Goal: Transaction & Acquisition: Subscribe to service/newsletter

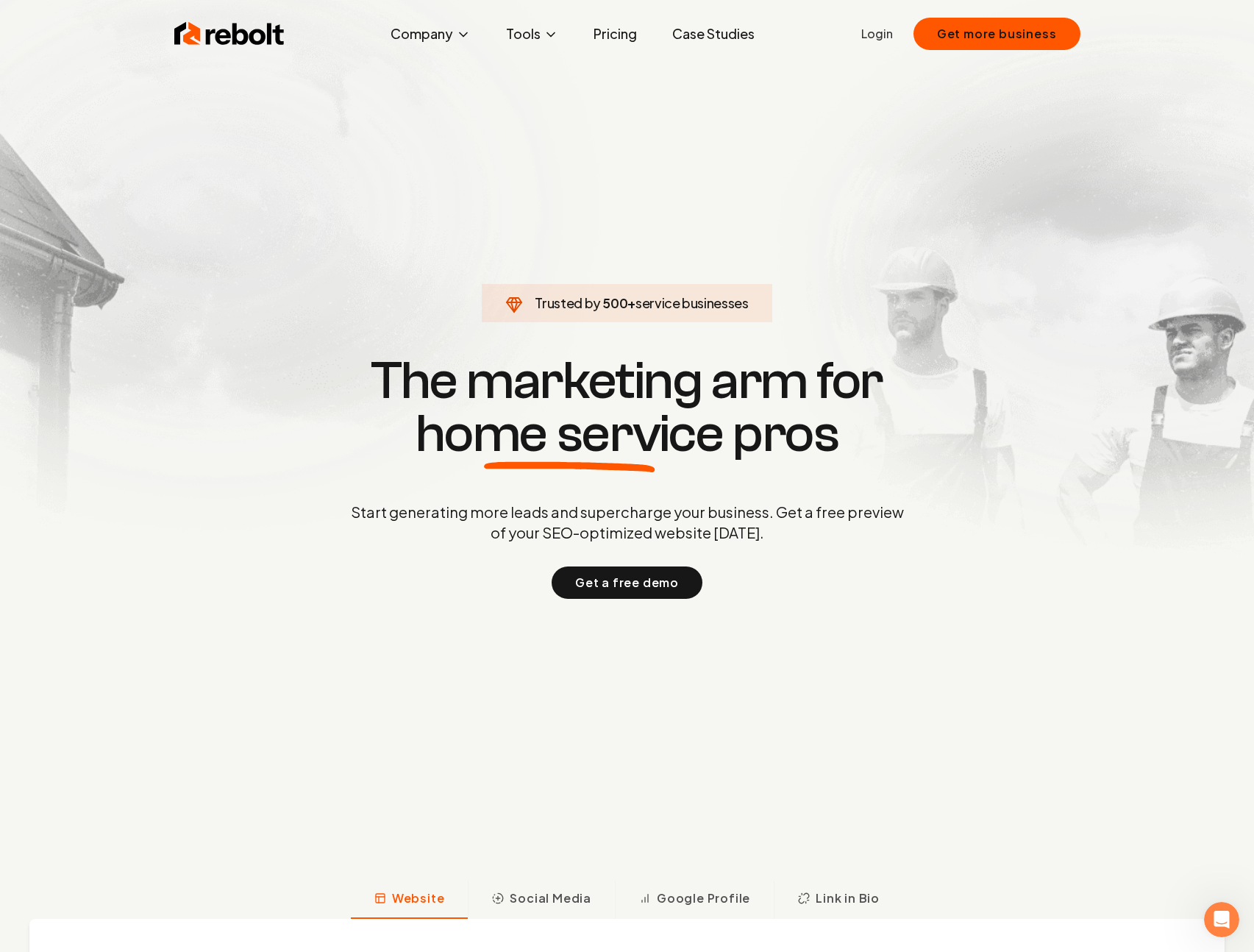
drag, startPoint x: 607, startPoint y: 470, endPoint x: 571, endPoint y: 470, distance: 36.0
click at [571, 470] on icon at bounding box center [569, 466] width 171 height 10
click at [569, 461] on span "home service" at bounding box center [569, 433] width 309 height 53
drag, startPoint x: 570, startPoint y: 458, endPoint x: 580, endPoint y: 473, distance: 18.0
click at [579, 461] on span "home service" at bounding box center [569, 433] width 309 height 53
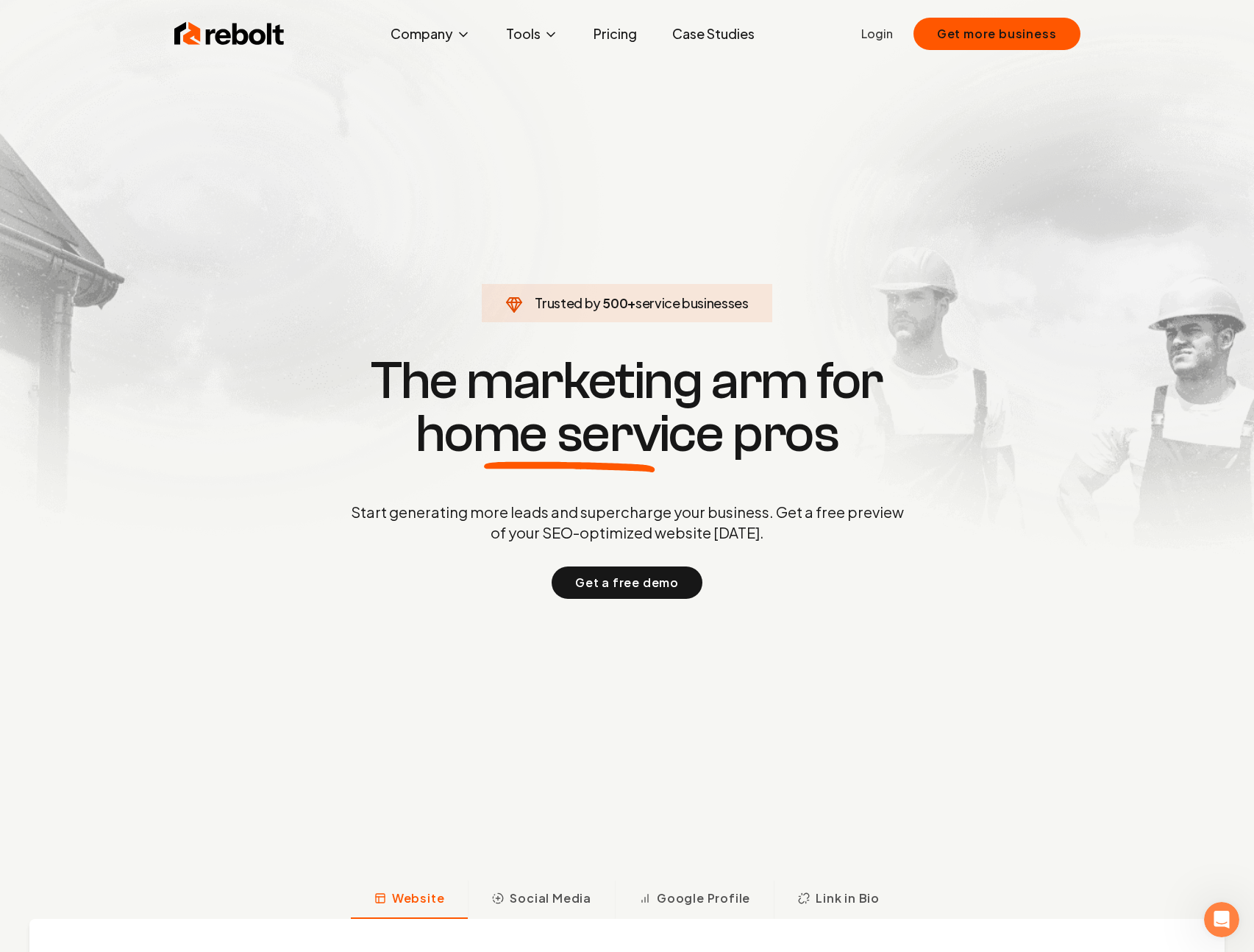
click at [580, 471] on icon at bounding box center [569, 466] width 171 height 10
click at [562, 472] on icon at bounding box center [569, 467] width 309 height 11
click at [561, 471] on icon at bounding box center [569, 466] width 171 height 10
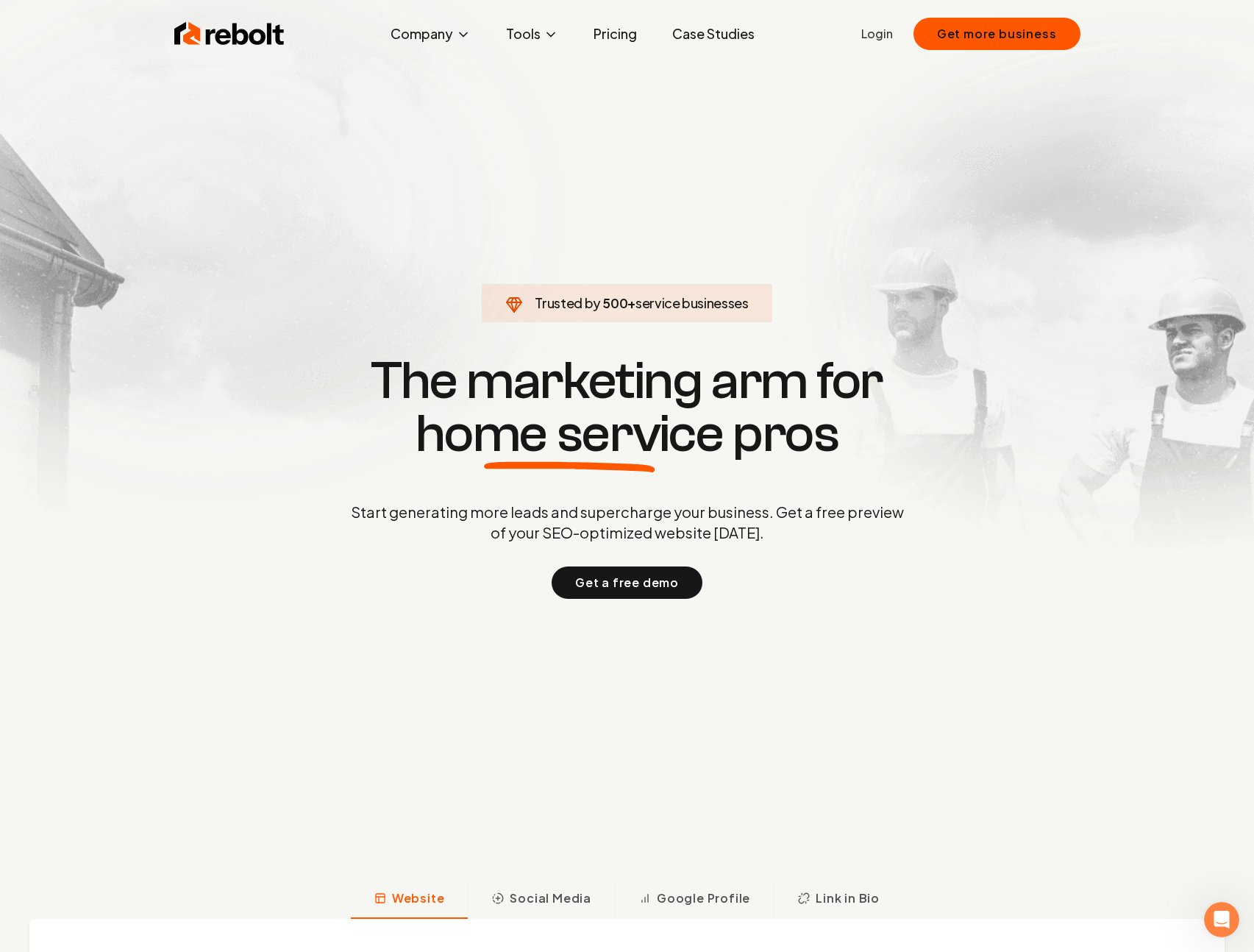
click at [625, 471] on icon at bounding box center [569, 466] width 171 height 10
click at [621, 37] on link "Pricing" at bounding box center [615, 33] width 67 height 30
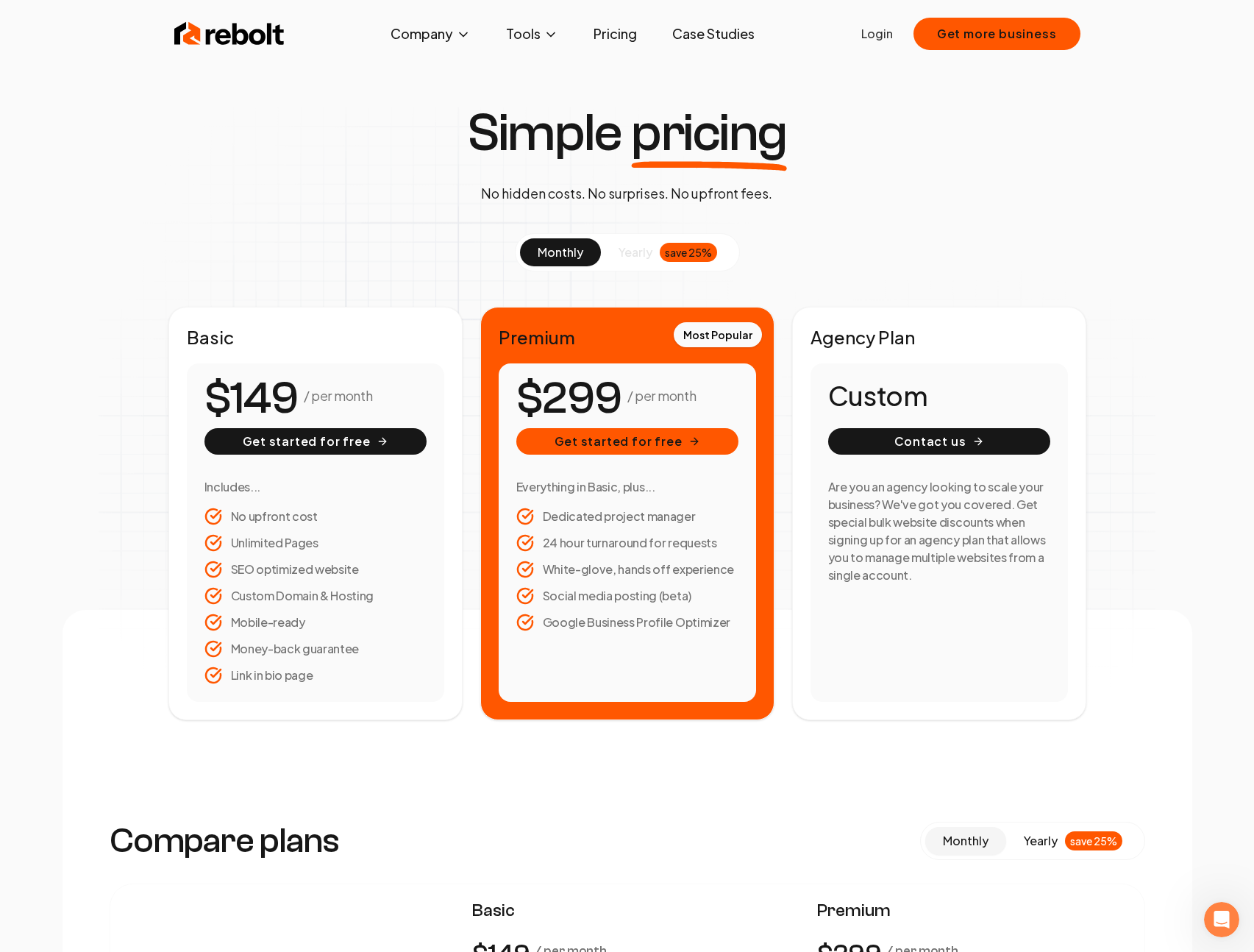
scroll to position [14, 0]
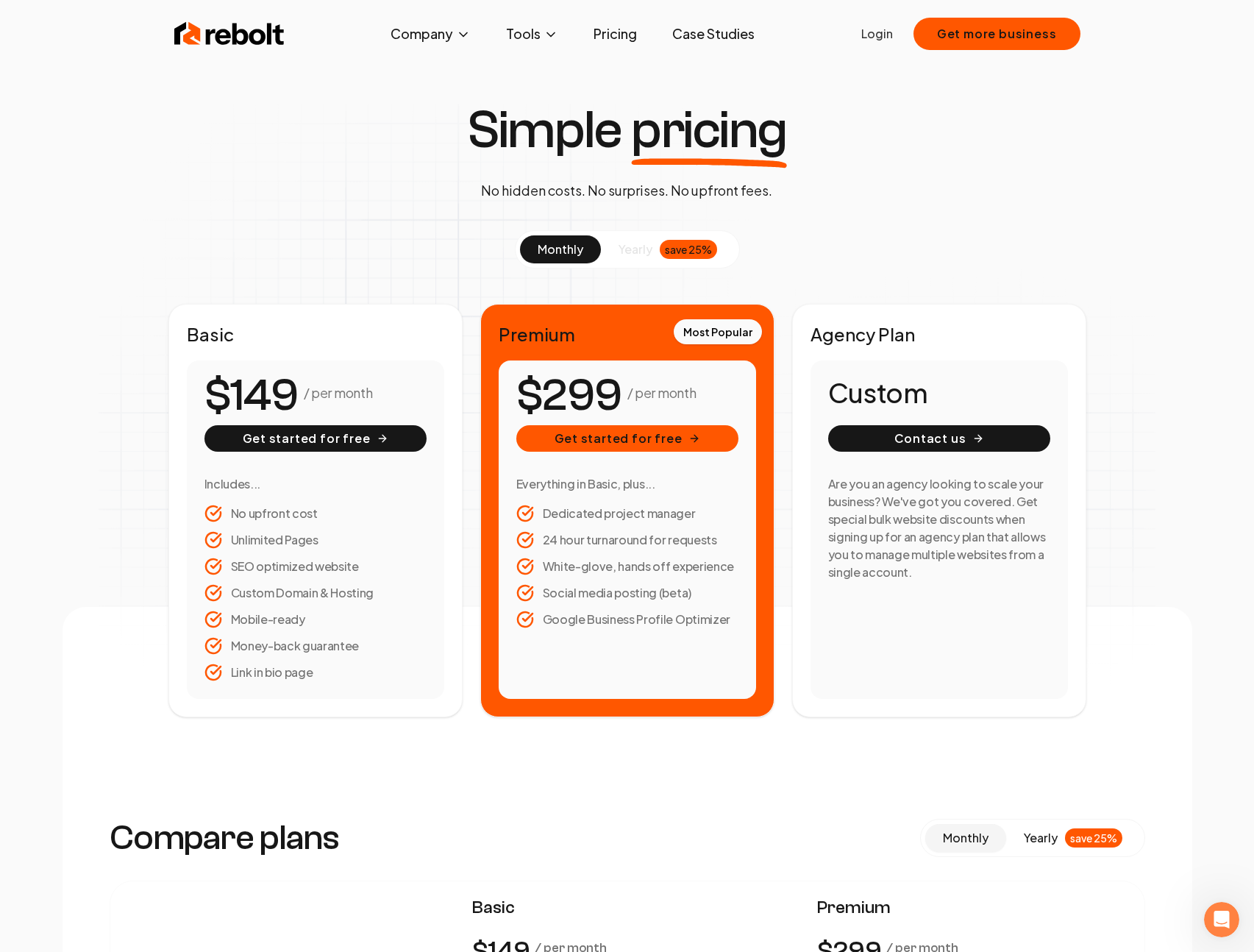
click at [651, 258] on span "yearly" at bounding box center [635, 250] width 33 height 18
click at [562, 257] on span "monthly" at bounding box center [560, 249] width 45 height 15
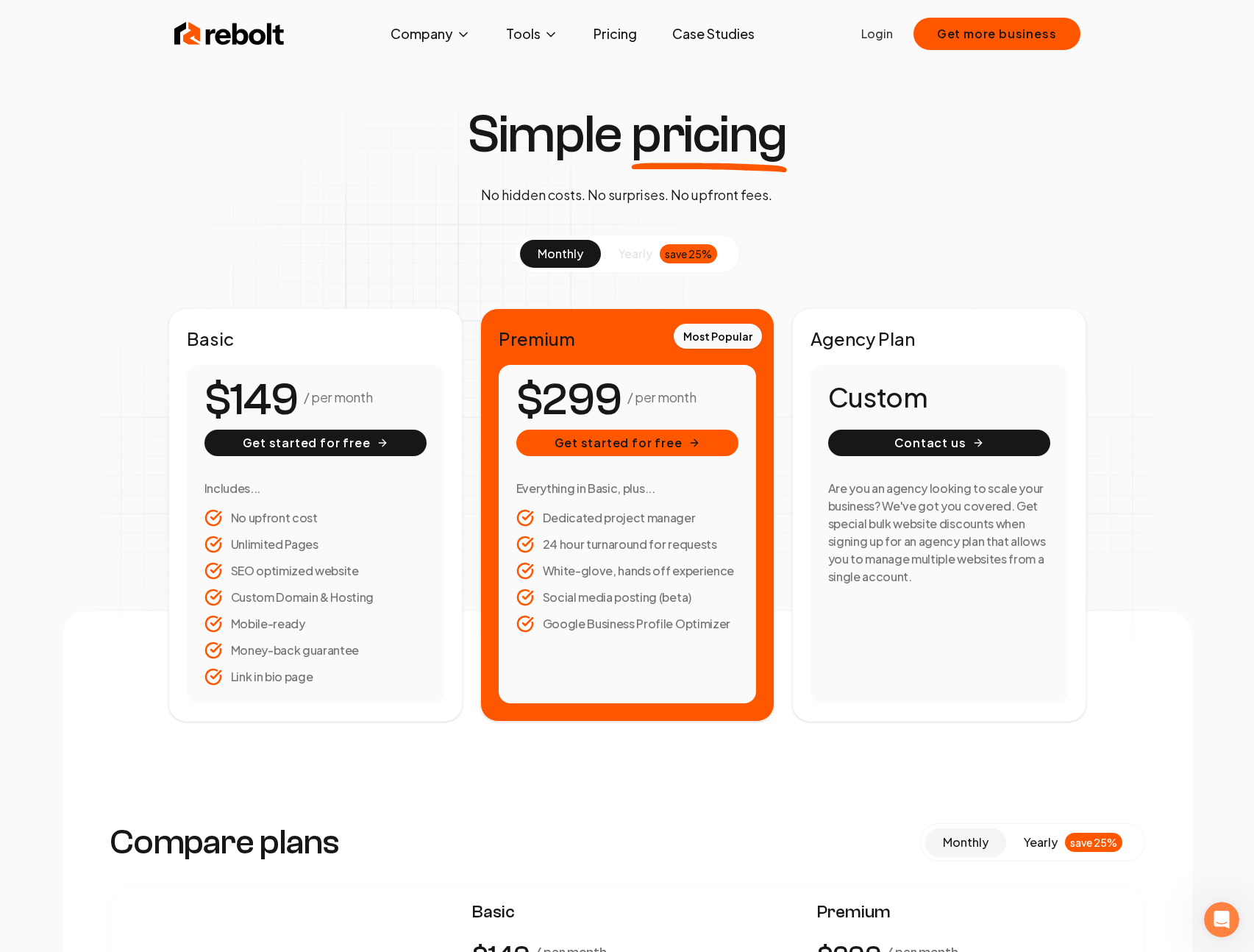
scroll to position [0, 0]
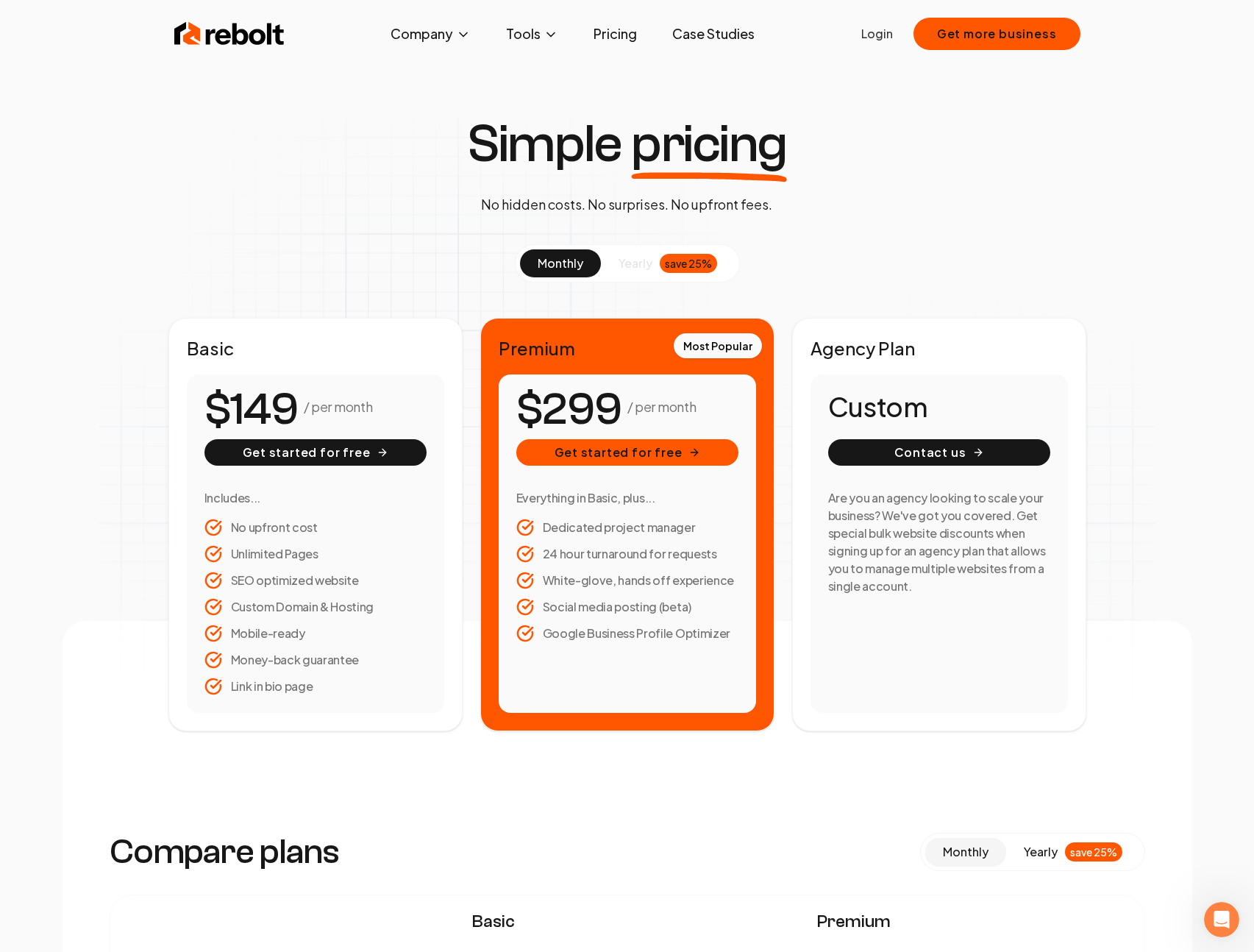
click at [626, 272] on span "yearly" at bounding box center [635, 263] width 33 height 18
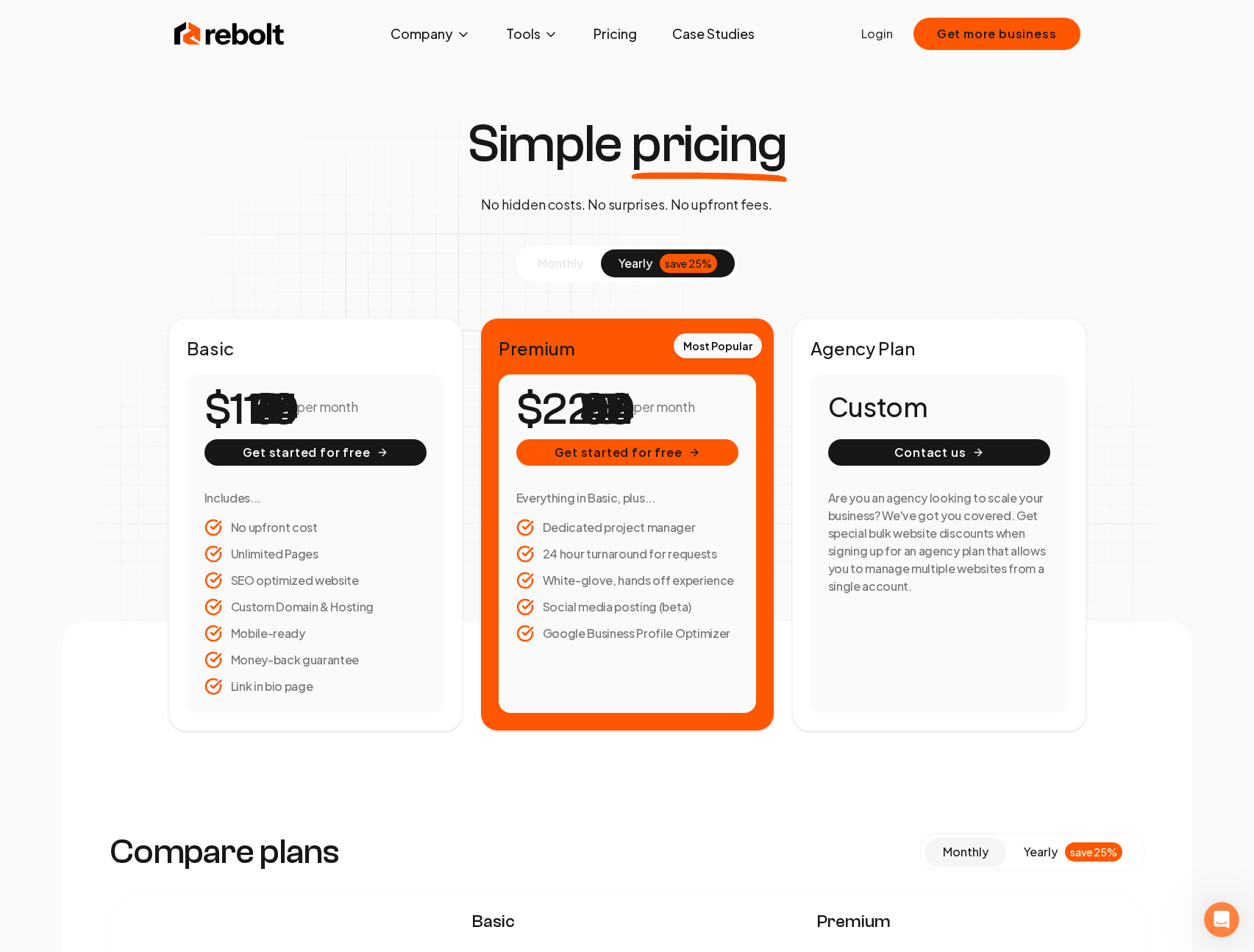
click at [539, 271] on span "monthly" at bounding box center [560, 262] width 45 height 15
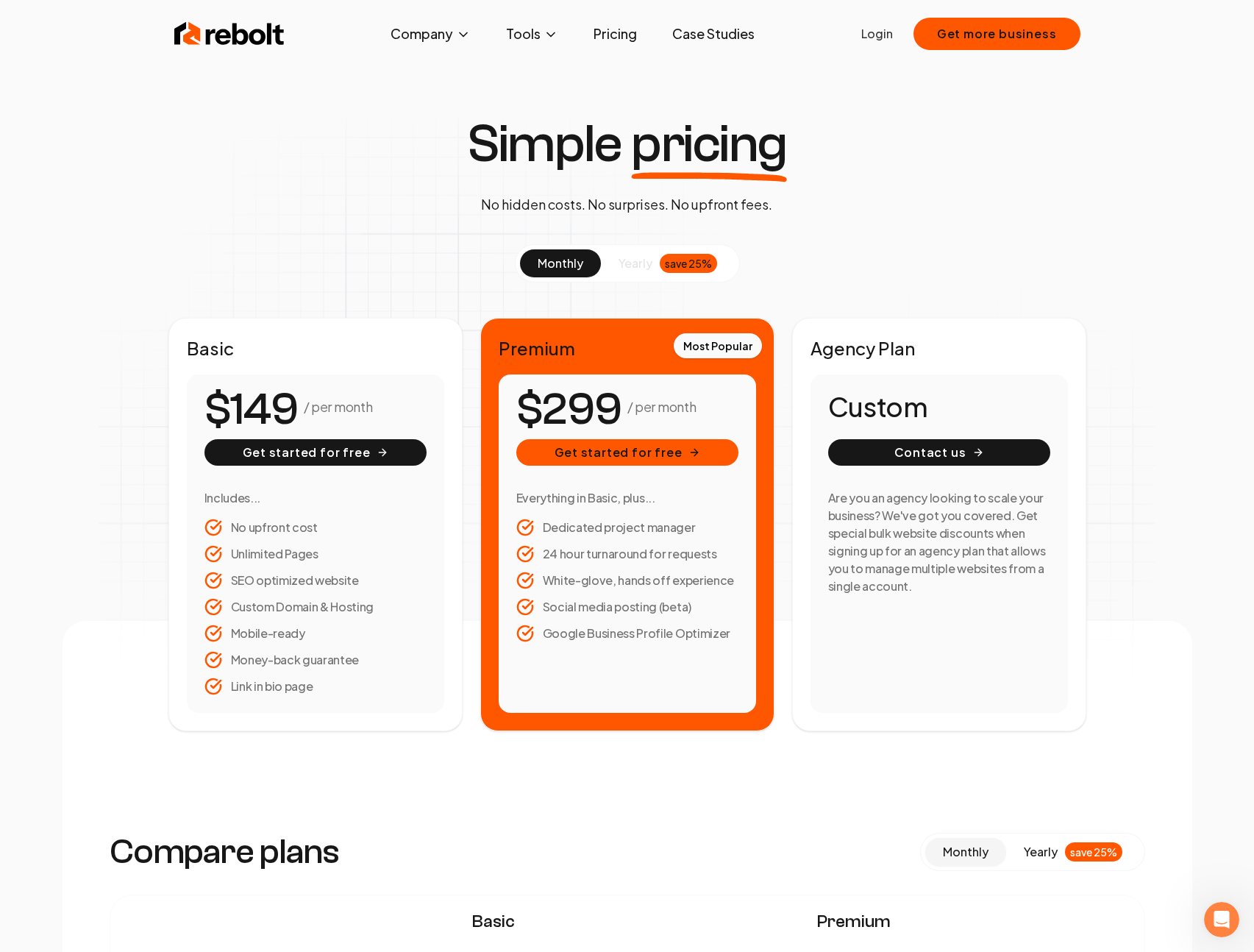
click at [1184, 244] on div "Simple pricing No hidden costs. No surprises. No upfront fees. monthly yearly s…" at bounding box center [627, 424] width 1130 height 614
click at [1165, 247] on div "Simple pricing No hidden costs. No surprises. No upfront fees. monthly yearly s…" at bounding box center [627, 424] width 1130 height 614
